Goal: Information Seeking & Learning: Understand process/instructions

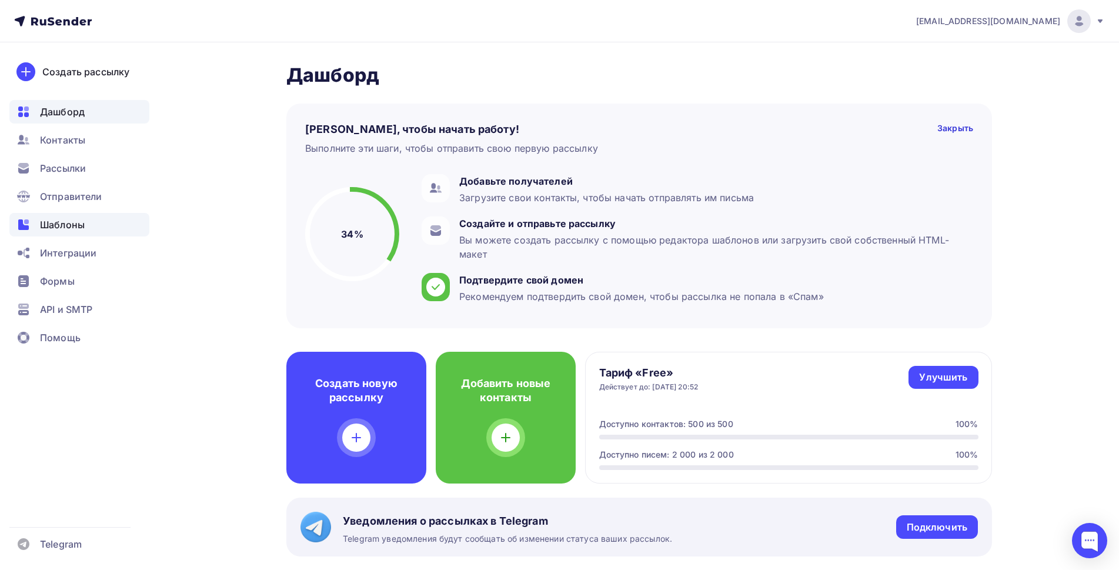
click at [49, 219] on span "Шаблоны" at bounding box center [62, 225] width 45 height 14
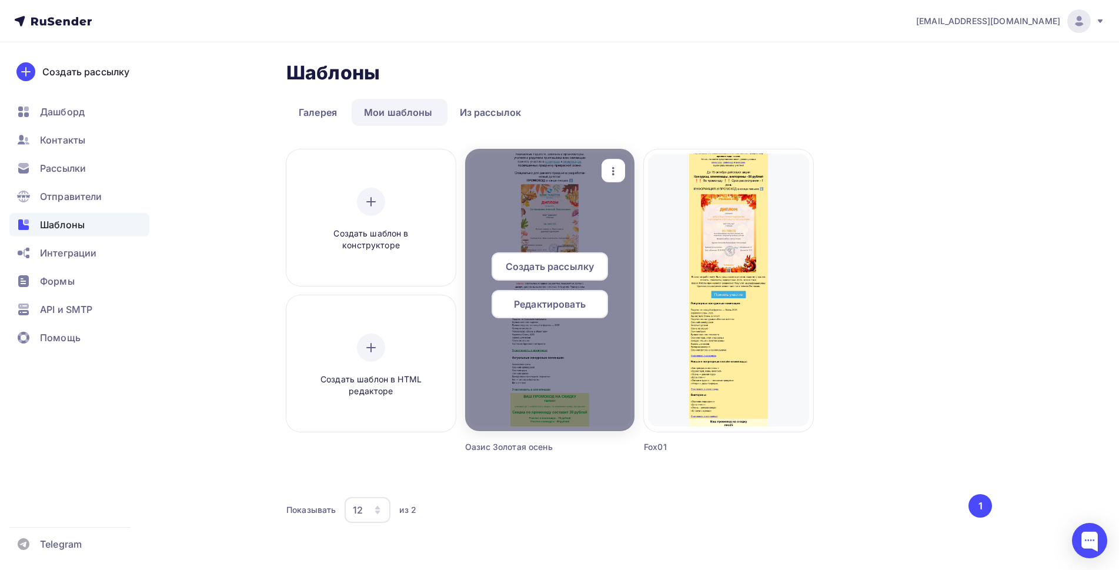
click at [573, 203] on div at bounding box center [549, 290] width 169 height 282
click at [565, 300] on span "Редактировать" at bounding box center [550, 304] width 72 height 14
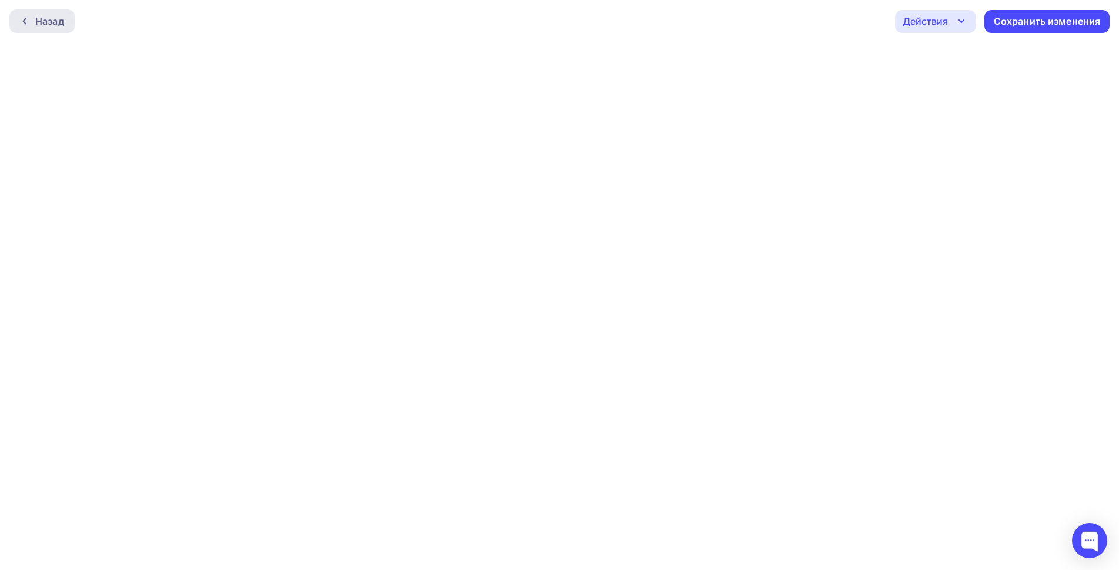
click at [42, 16] on div "Назад" at bounding box center [49, 21] width 29 height 14
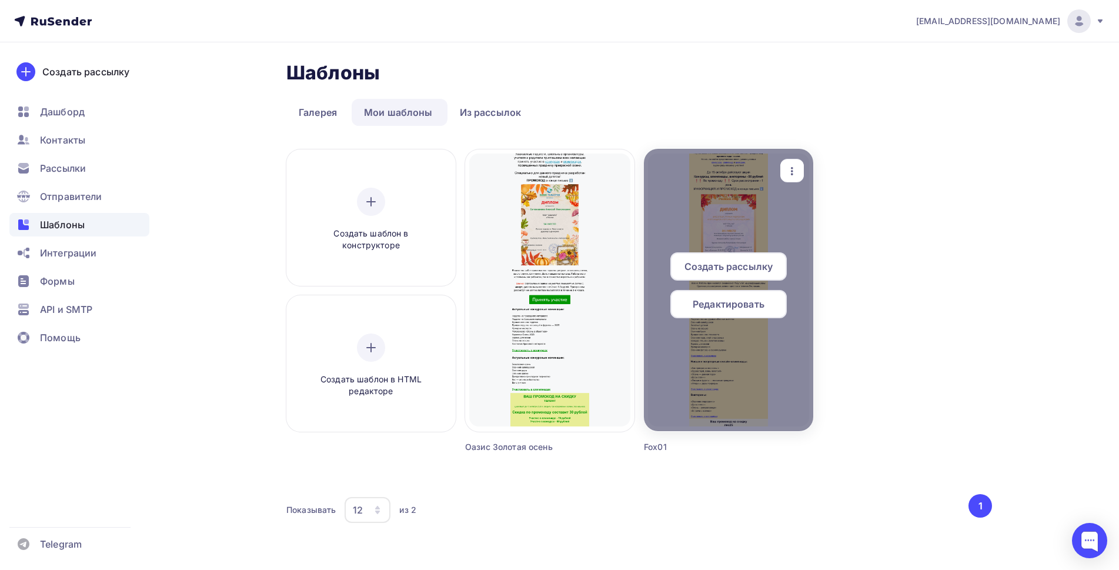
click at [778, 212] on div at bounding box center [728, 290] width 169 height 282
click at [733, 312] on div "Редактировать" at bounding box center [729, 304] width 116 height 28
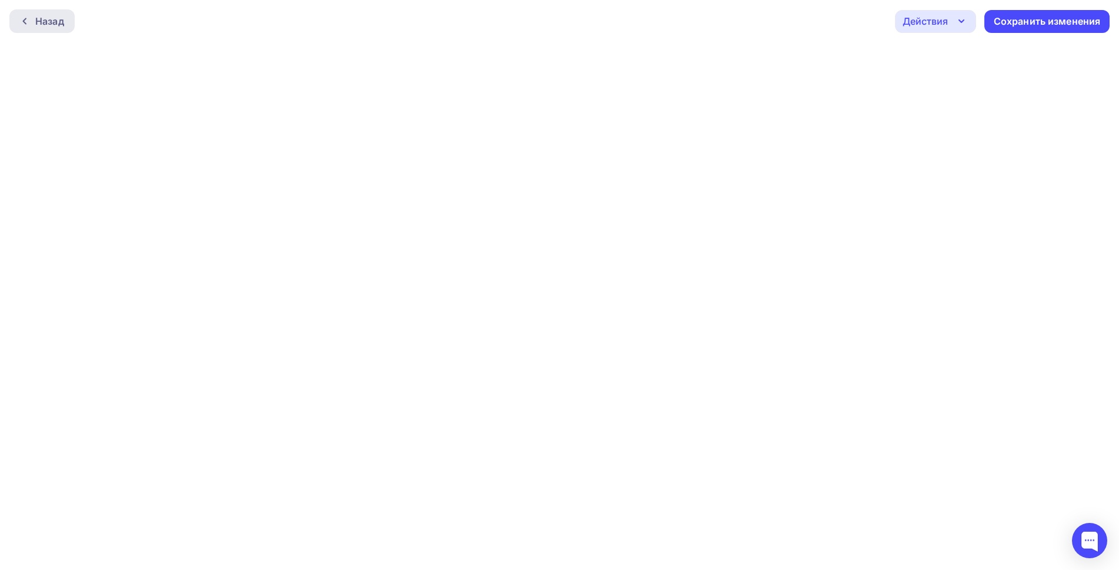
click at [59, 15] on div "Назад" at bounding box center [49, 21] width 29 height 14
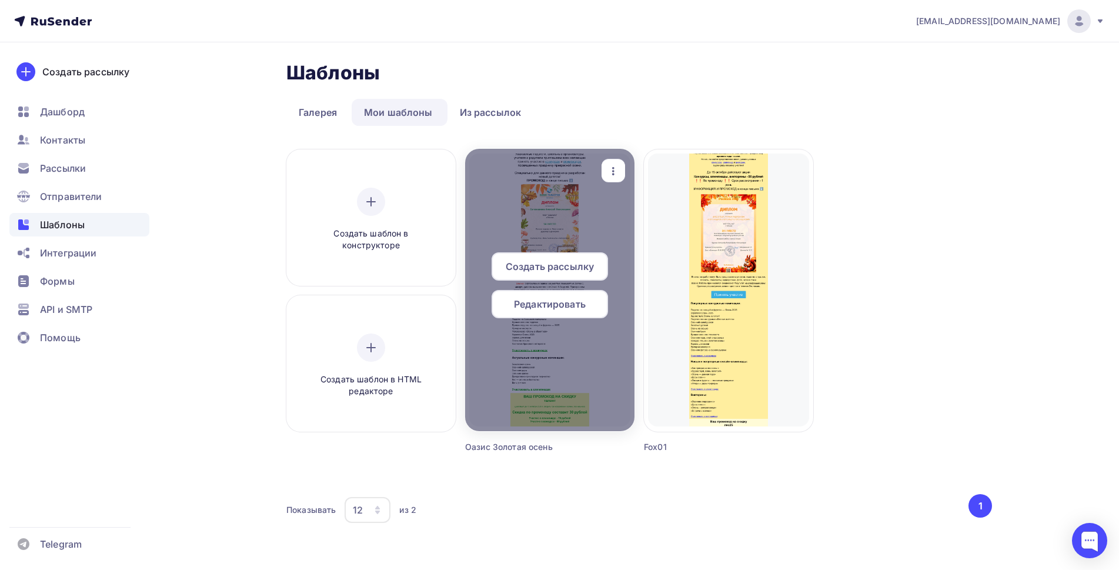
click at [565, 302] on span "Редактировать" at bounding box center [550, 304] width 72 height 14
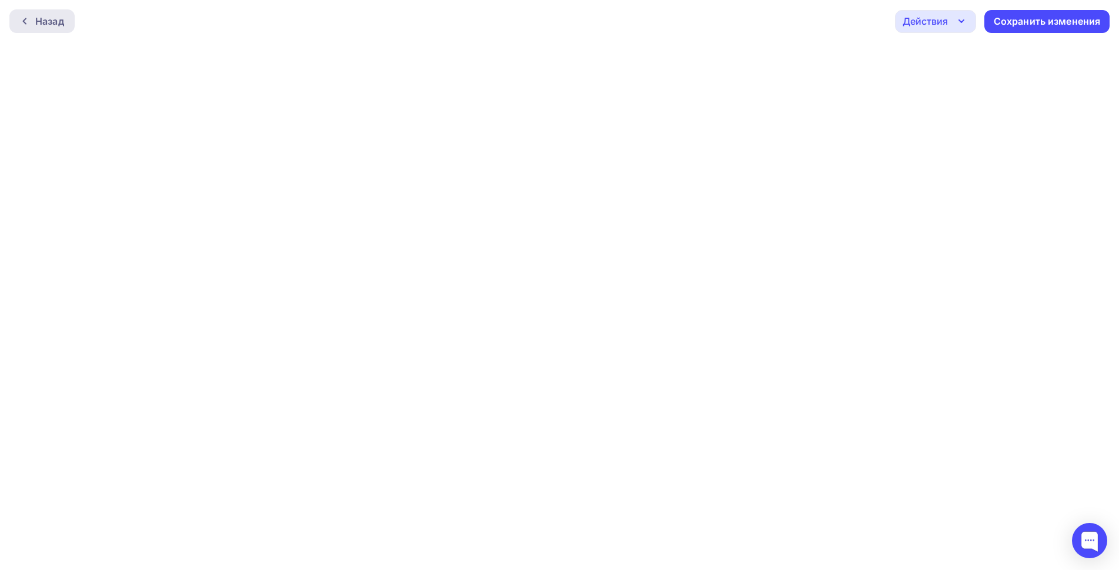
click at [59, 26] on div "Назад" at bounding box center [49, 21] width 29 height 14
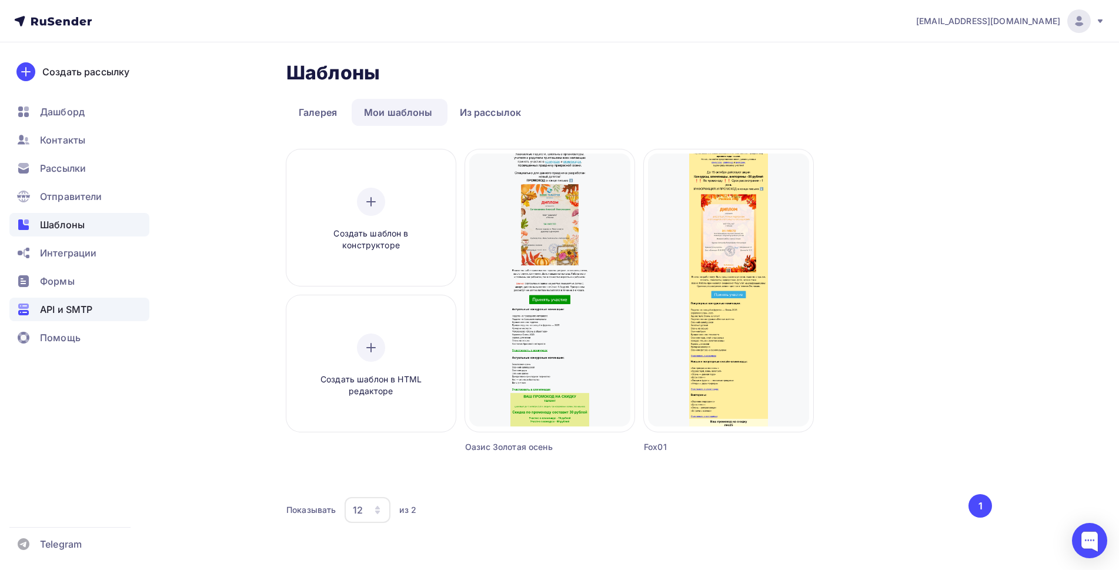
click at [46, 312] on span "API и SMTP" at bounding box center [66, 309] width 52 height 14
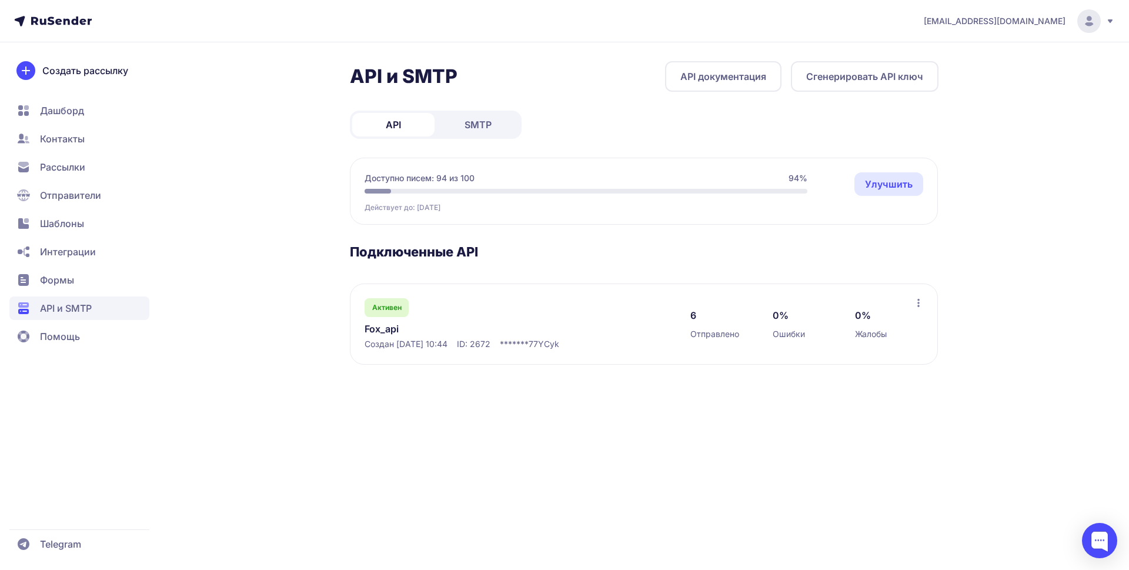
click at [90, 169] on span "Рассылки" at bounding box center [79, 167] width 140 height 24
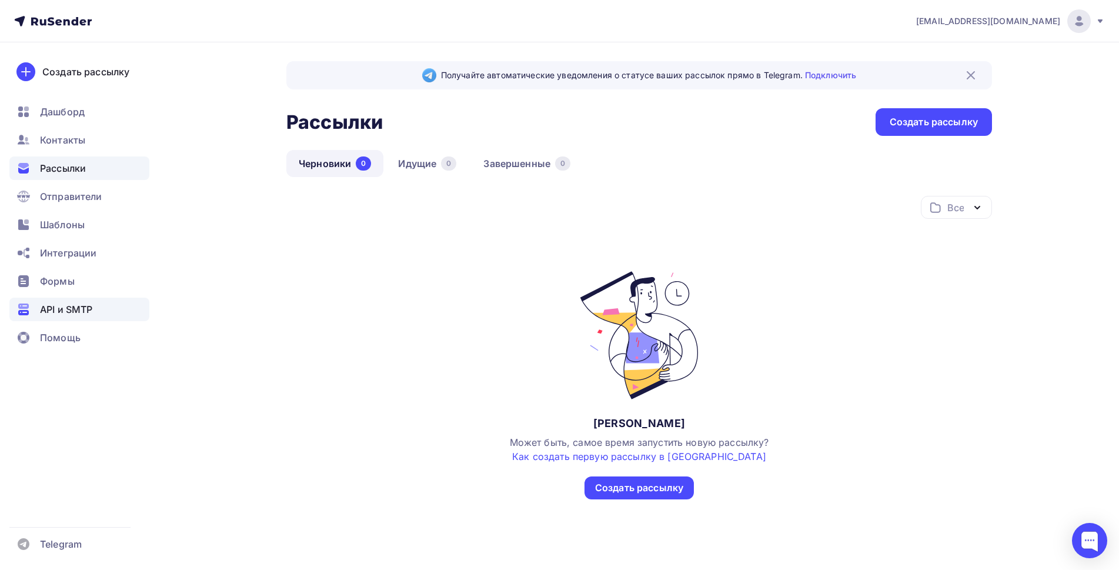
click at [55, 308] on span "API и SMTP" at bounding box center [66, 309] width 52 height 14
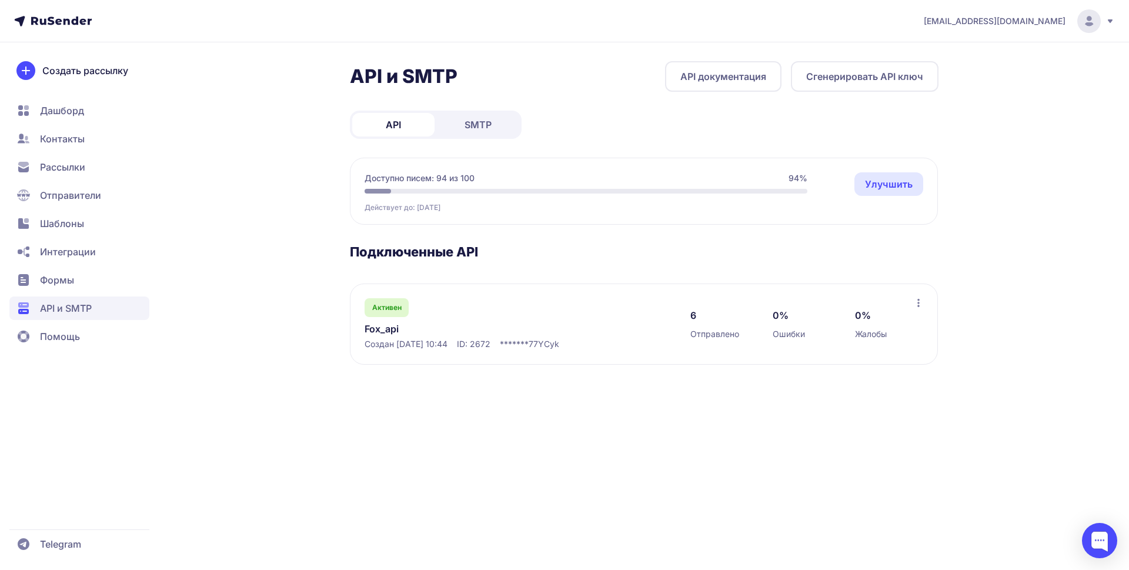
click at [712, 81] on link "API документация" at bounding box center [723, 76] width 116 height 31
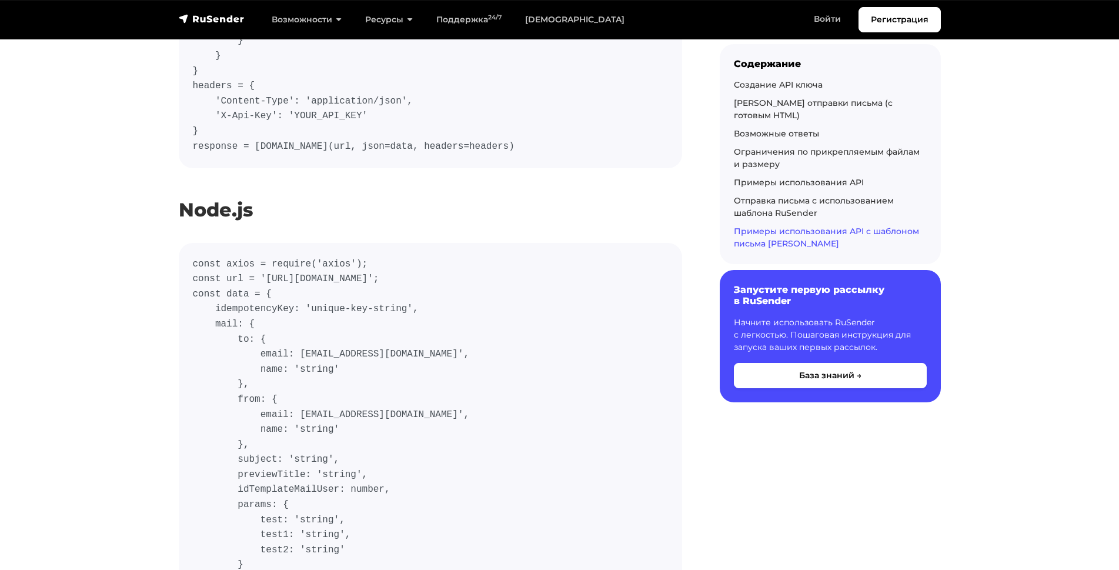
scroll to position [9098, 0]
